Goal: Book appointment/travel/reservation

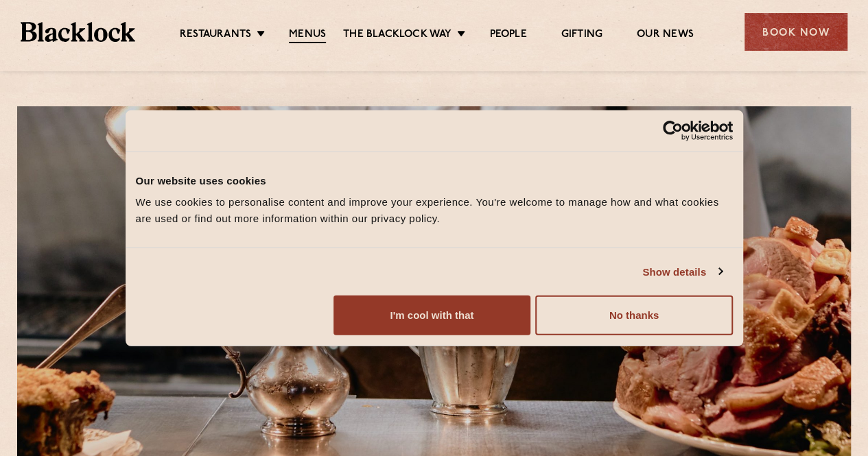
click at [724, 336] on button "No thanks" at bounding box center [633, 316] width 197 height 40
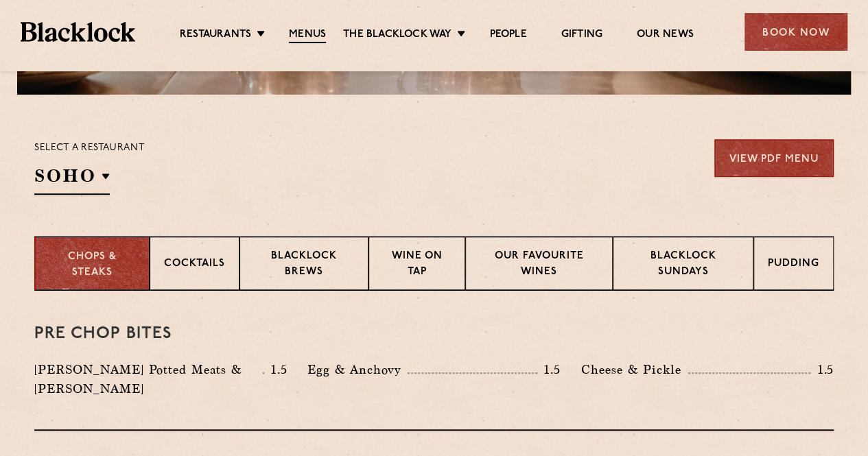
scroll to position [419, 0]
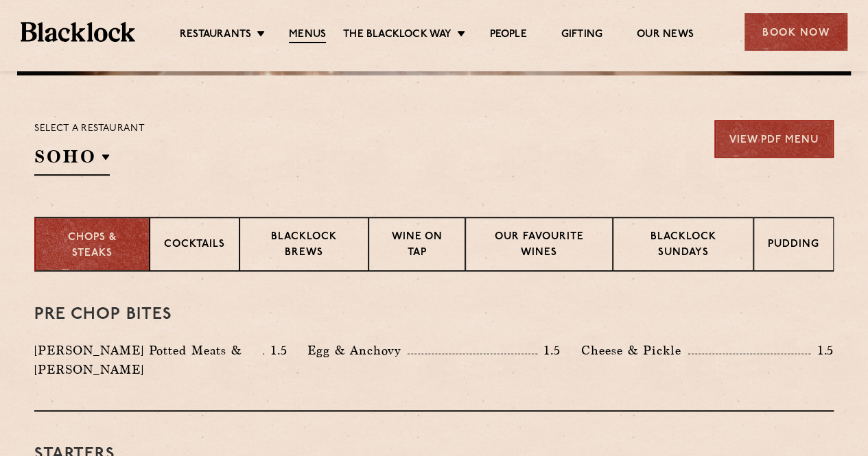
click at [688, 241] on p "Blacklock Sundays" at bounding box center [683, 246] width 112 height 32
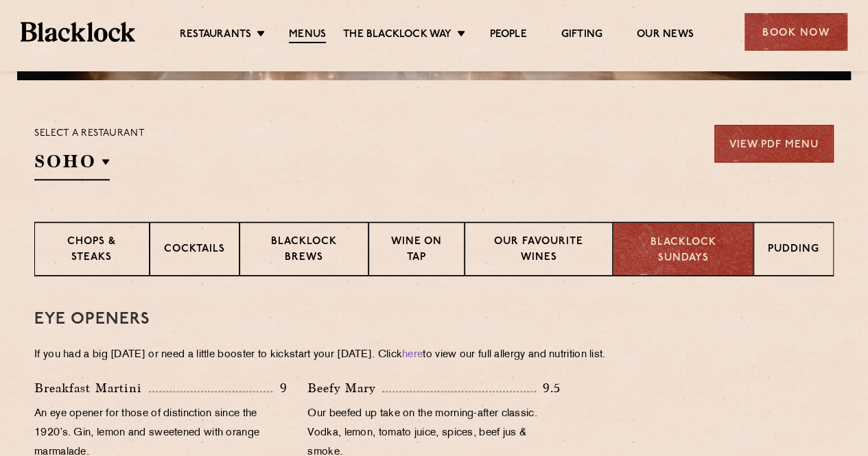
scroll to position [314, 0]
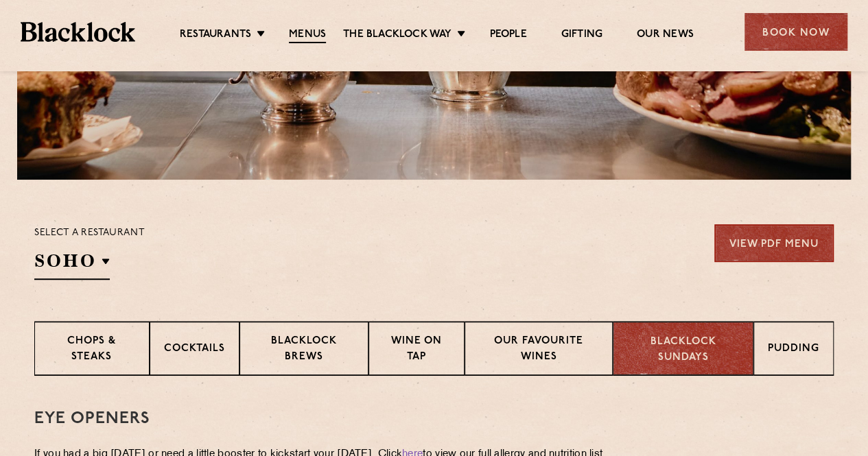
click at [778, 27] on div "Book Now" at bounding box center [796, 32] width 103 height 38
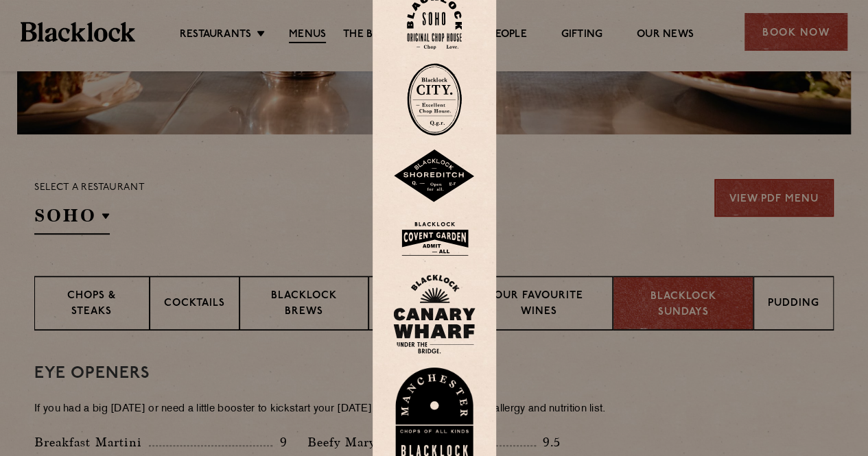
scroll to position [360, 0]
click at [434, 319] on img at bounding box center [434, 315] width 82 height 80
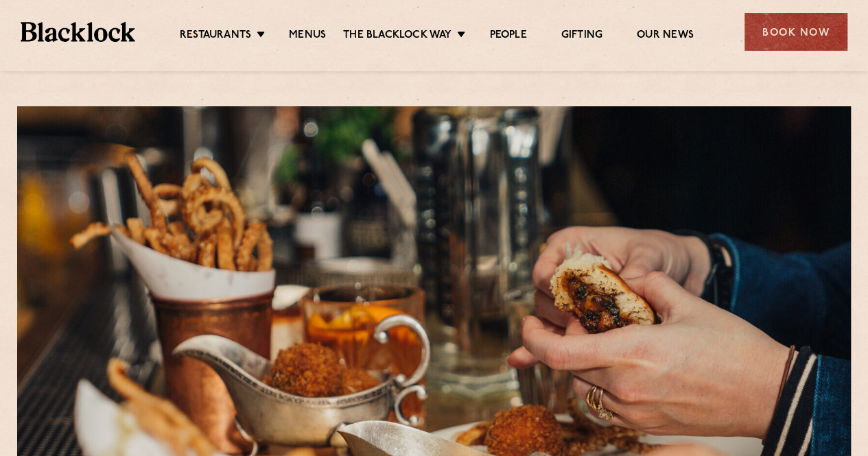
click at [791, 38] on div "Book Now" at bounding box center [796, 32] width 103 height 38
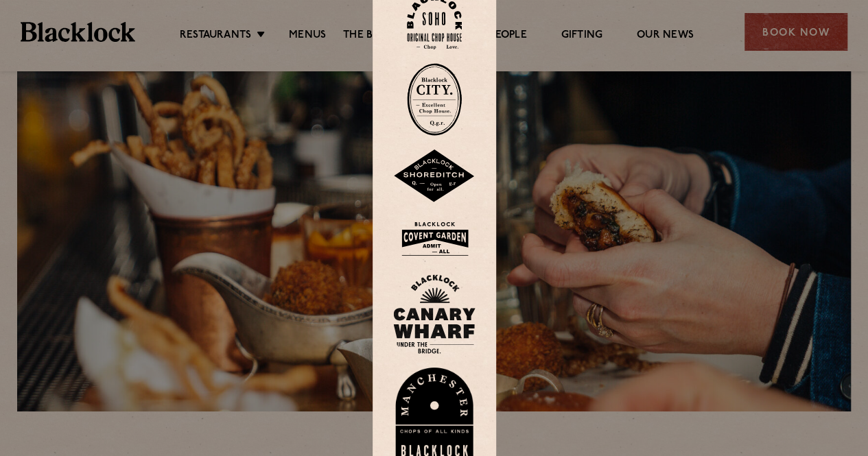
scroll to position [14, 0]
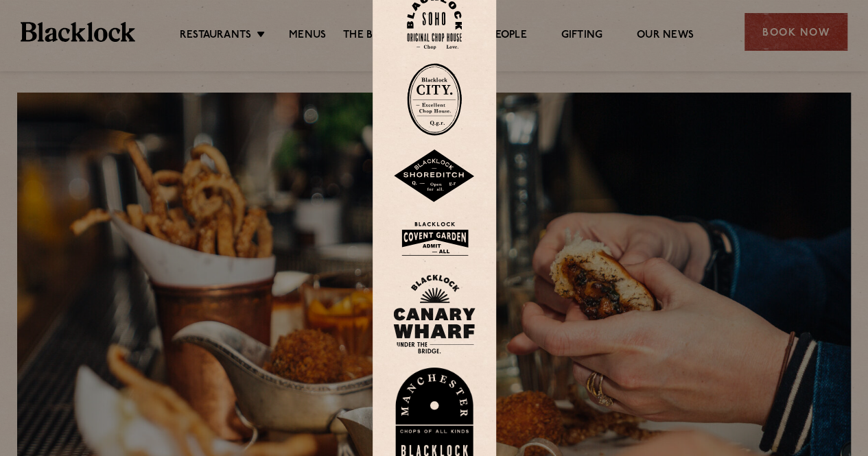
click at [438, 171] on img at bounding box center [434, 177] width 82 height 54
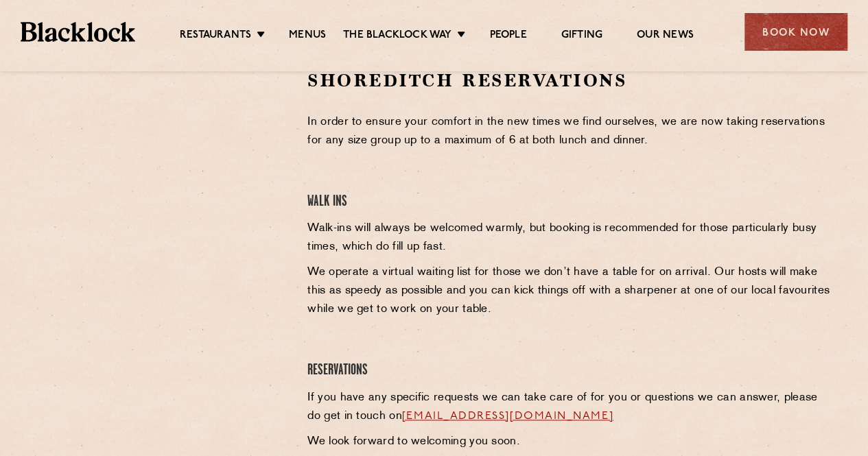
scroll to position [467, 0]
